Goal: Task Accomplishment & Management: Manage account settings

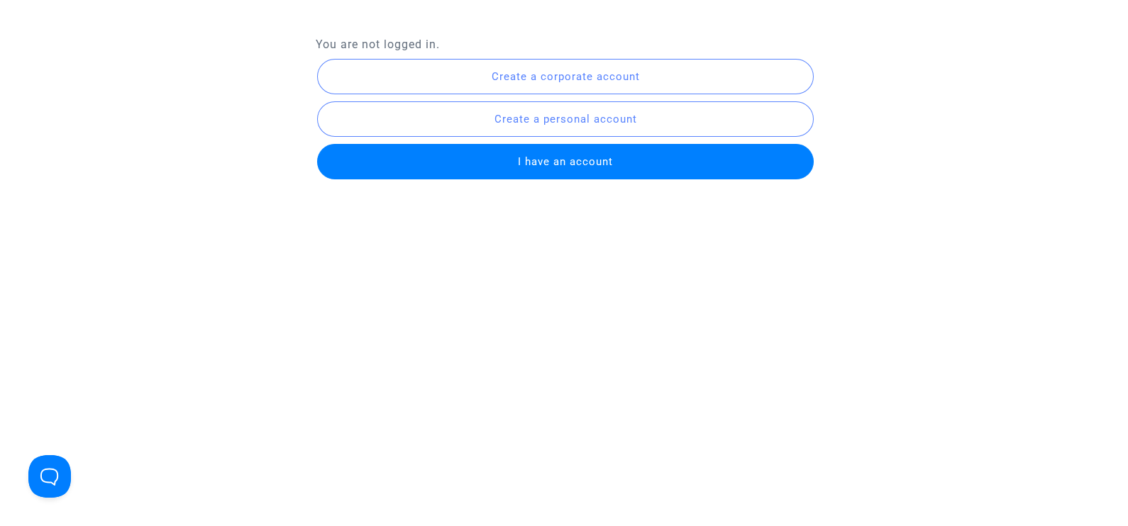
click at [560, 163] on span "I have an account" at bounding box center [565, 161] width 95 height 13
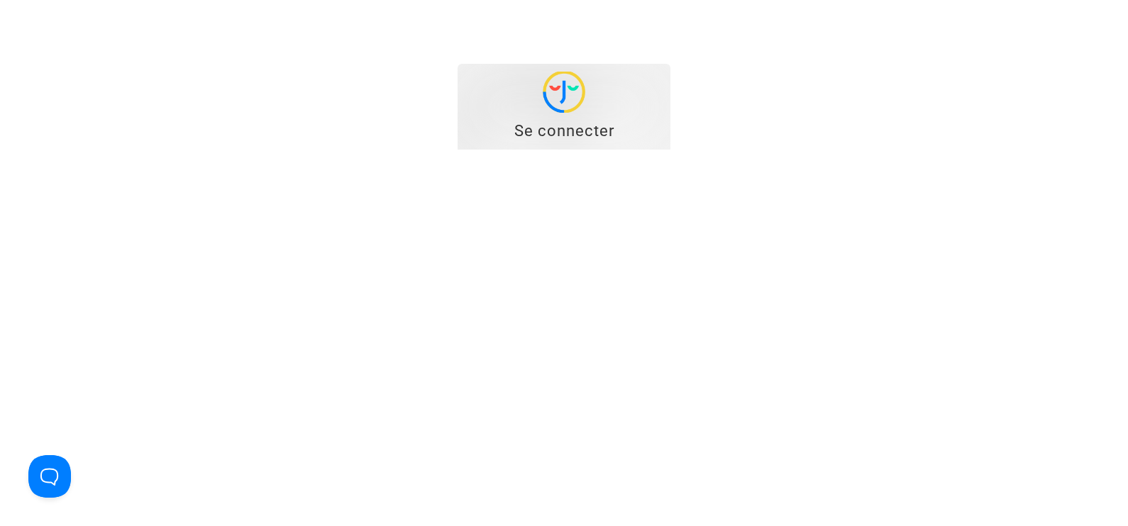
type input "[EMAIL_ADDRESS][DOMAIN_NAME]"
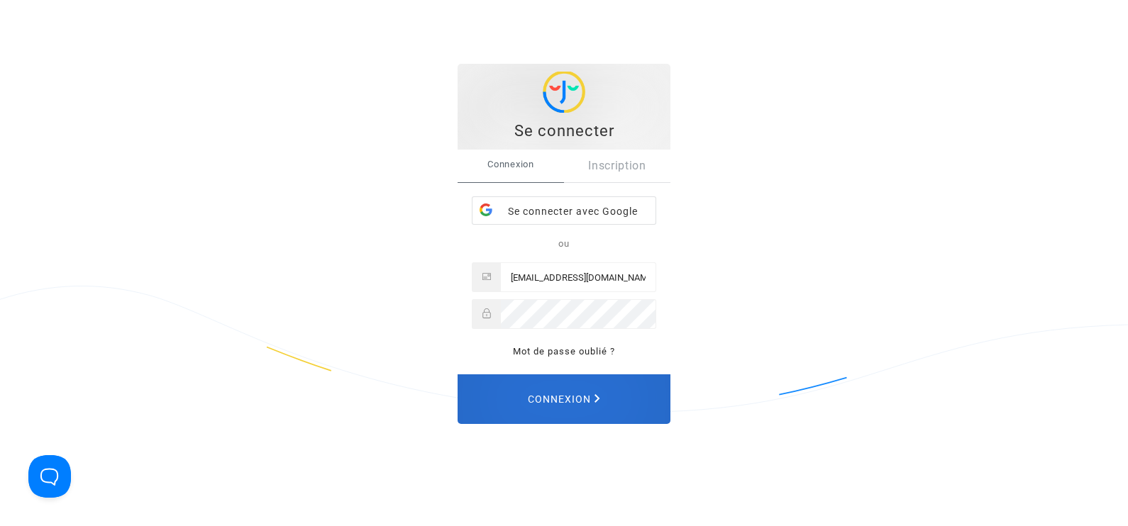
click at [572, 408] on span "Connexion" at bounding box center [564, 399] width 72 height 30
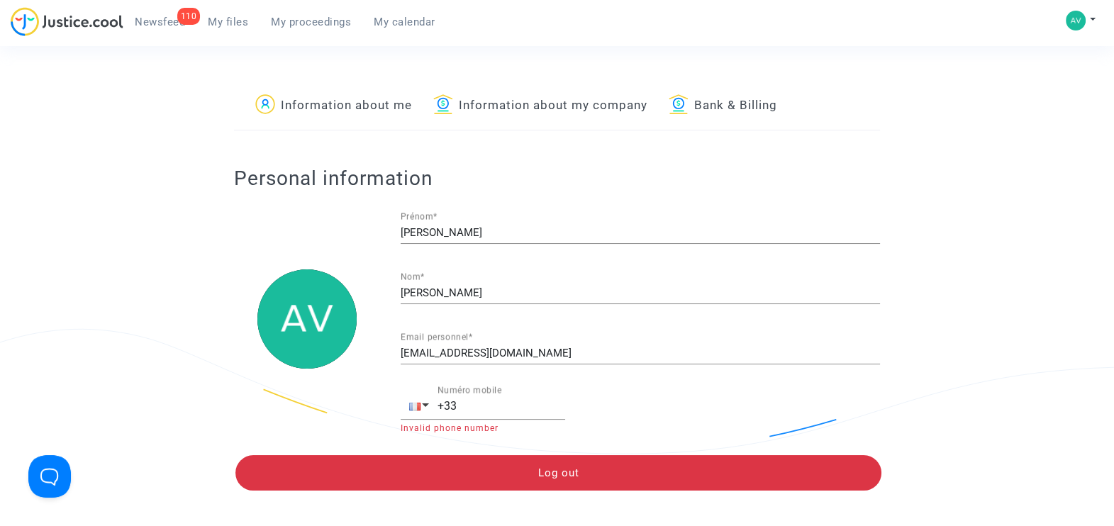
click at [291, 21] on span "My proceedings" at bounding box center [311, 22] width 80 height 13
